Goal: Task Accomplishment & Management: Manage account settings

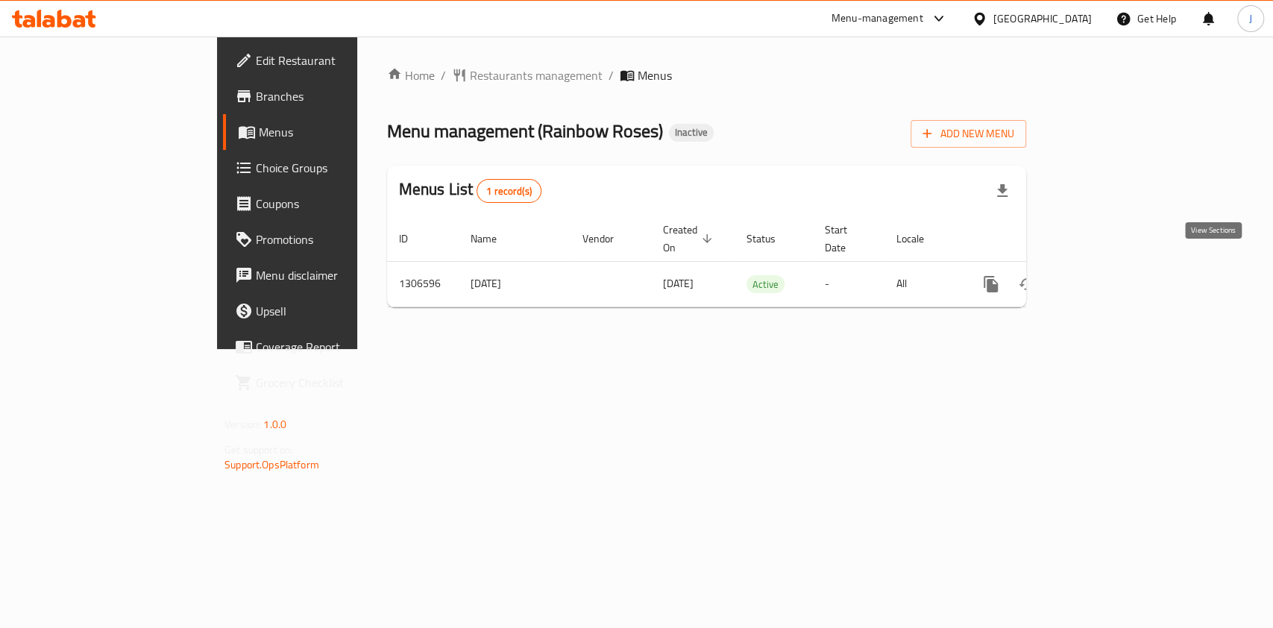
click at [1107, 275] on icon "enhanced table" at bounding box center [1098, 284] width 18 height 18
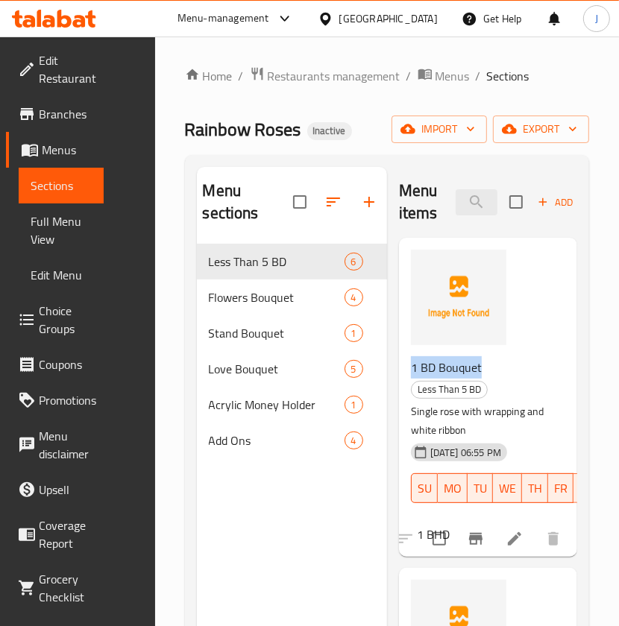
drag, startPoint x: 482, startPoint y: 365, endPoint x: 410, endPoint y: 362, distance: 71.6
click at [411, 362] on h6 "1 BD Bouquet Less Than 5 BD" at bounding box center [482, 378] width 142 height 42
copy span "1 BD Bouquet"
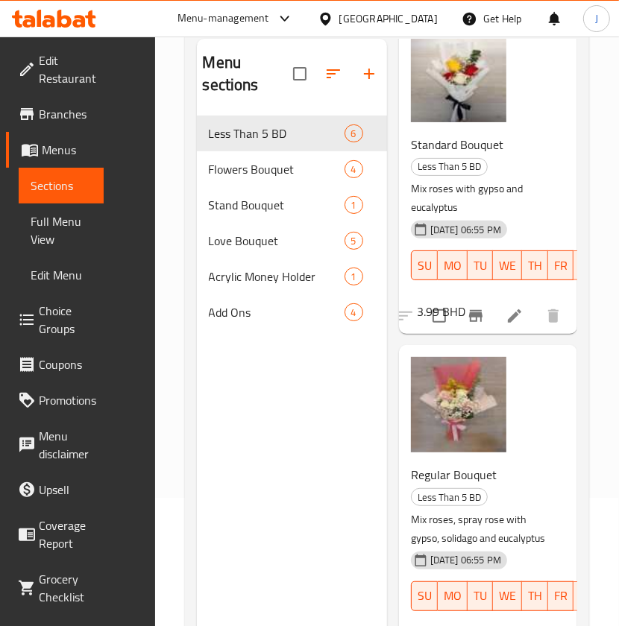
scroll to position [119, 0]
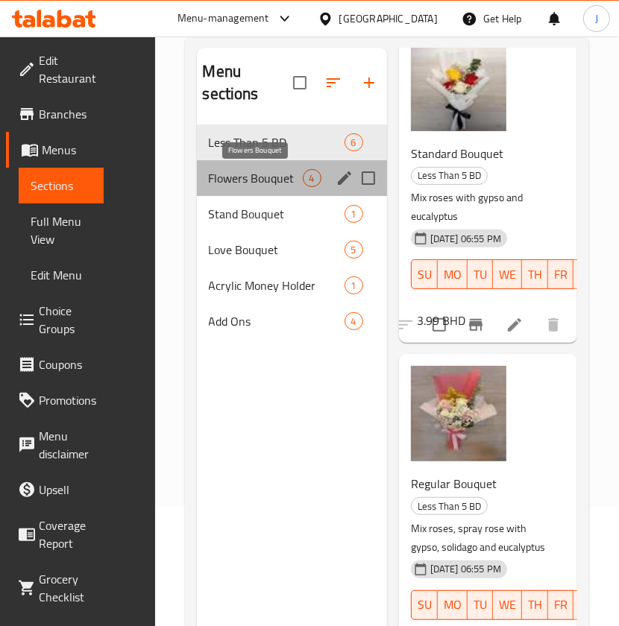
click at [272, 173] on span "Flowers Bouquet" at bounding box center [256, 178] width 94 height 18
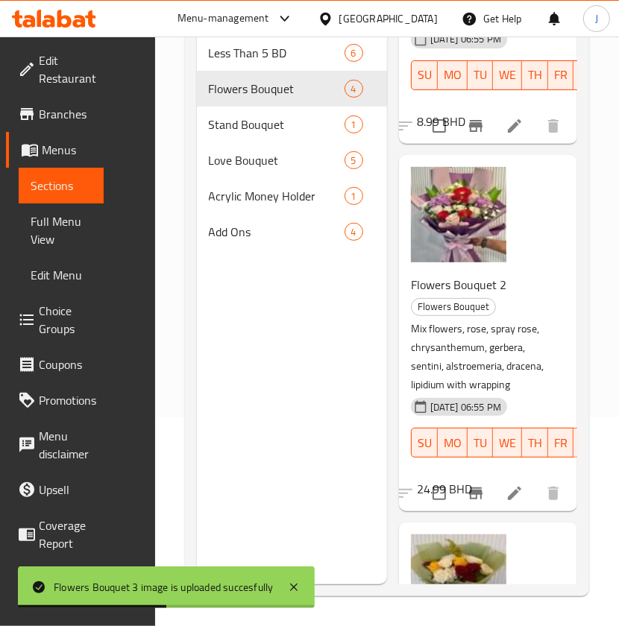
scroll to position [847, 0]
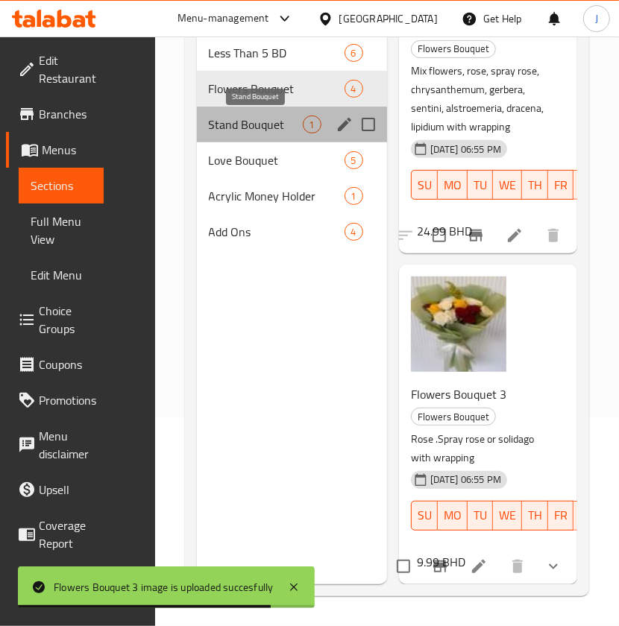
click at [294, 130] on span "Stand Bouquet" at bounding box center [256, 125] width 94 height 18
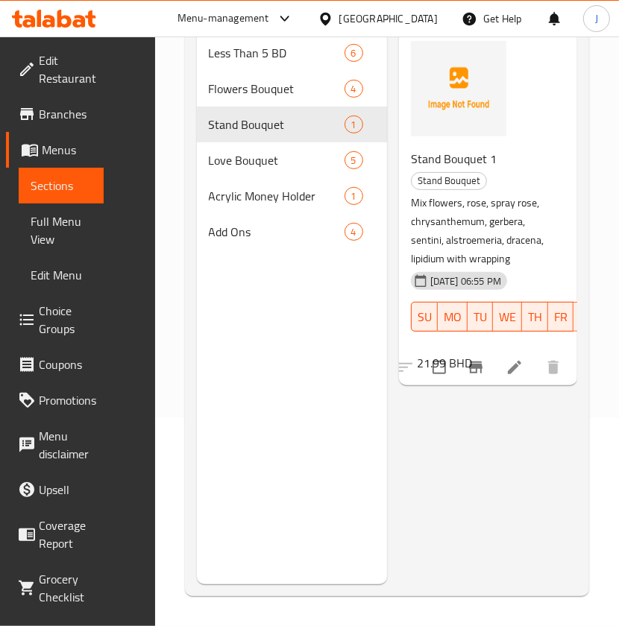
click at [192, 409] on div "Menu sections Less Than 5 BD 6 Flowers Bouquet 4 Stand Bouquet 1 Love Bouquet 5…" at bounding box center [387, 271] width 405 height 650
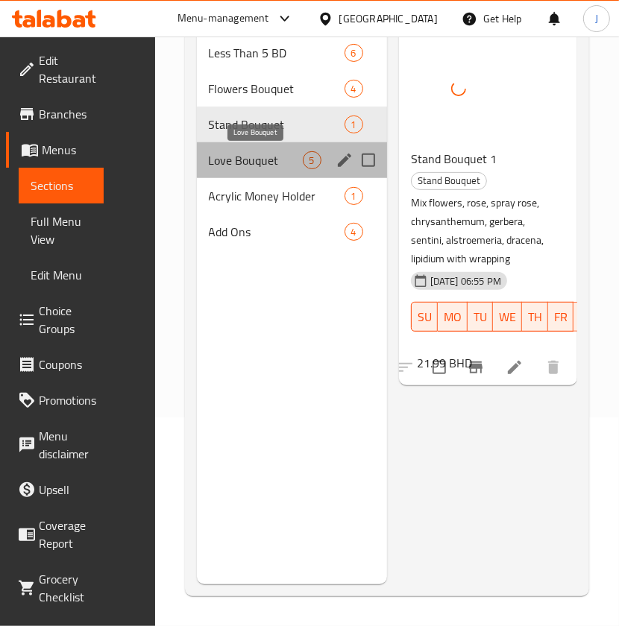
click at [295, 151] on span "Love Bouquet" at bounding box center [256, 160] width 94 height 18
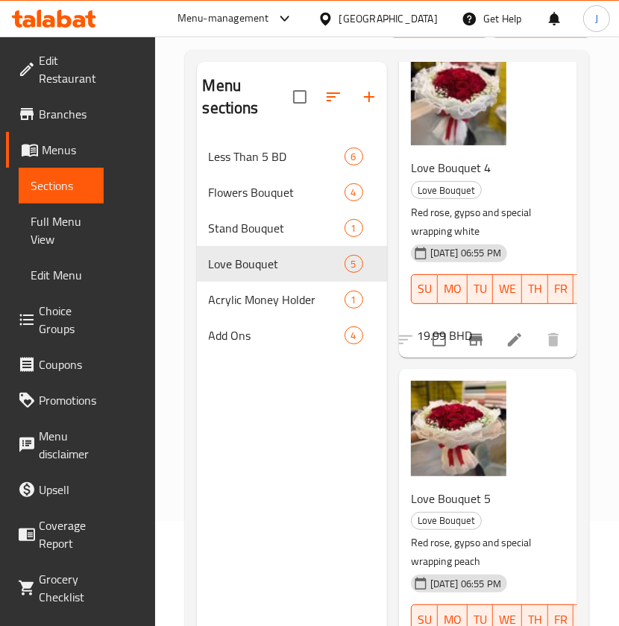
scroll to position [209, 0]
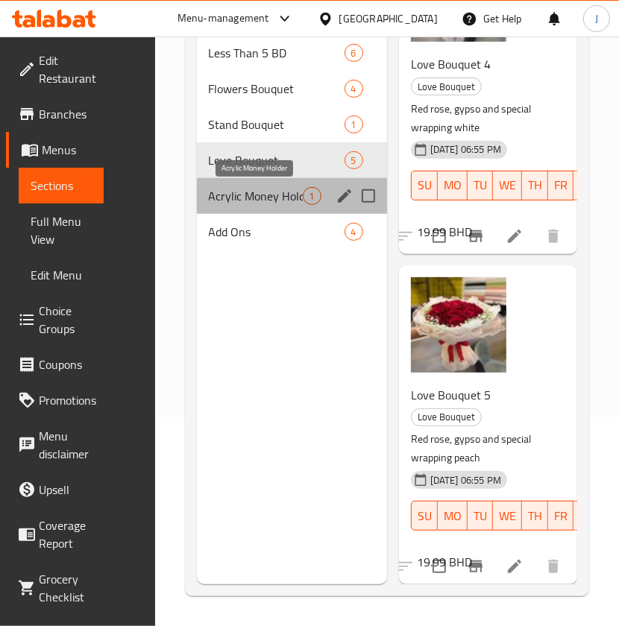
click at [260, 200] on span "Acrylic Money Holder" at bounding box center [256, 196] width 94 height 18
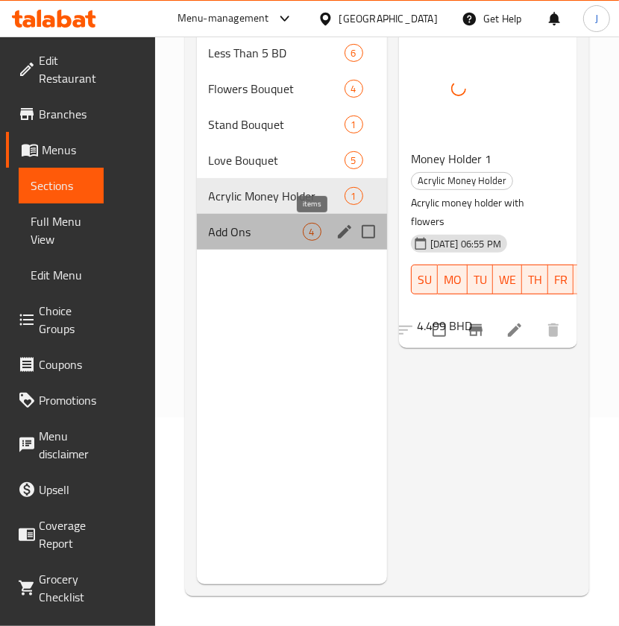
click at [305, 236] on span "4" at bounding box center [311, 232] width 17 height 14
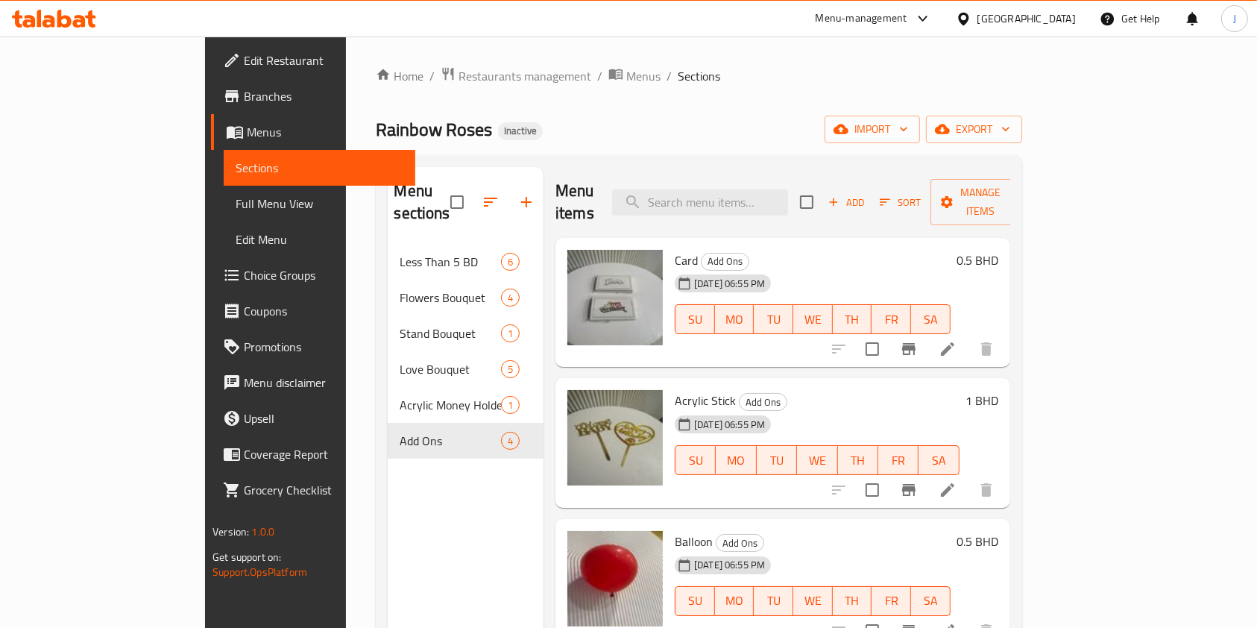
click at [934, 130] on div "Rainbow Roses Inactive import export" at bounding box center [699, 130] width 646 height 28
click at [459, 76] on span "Restaurants management" at bounding box center [525, 76] width 133 height 18
